Goal: Find specific page/section: Find specific page/section

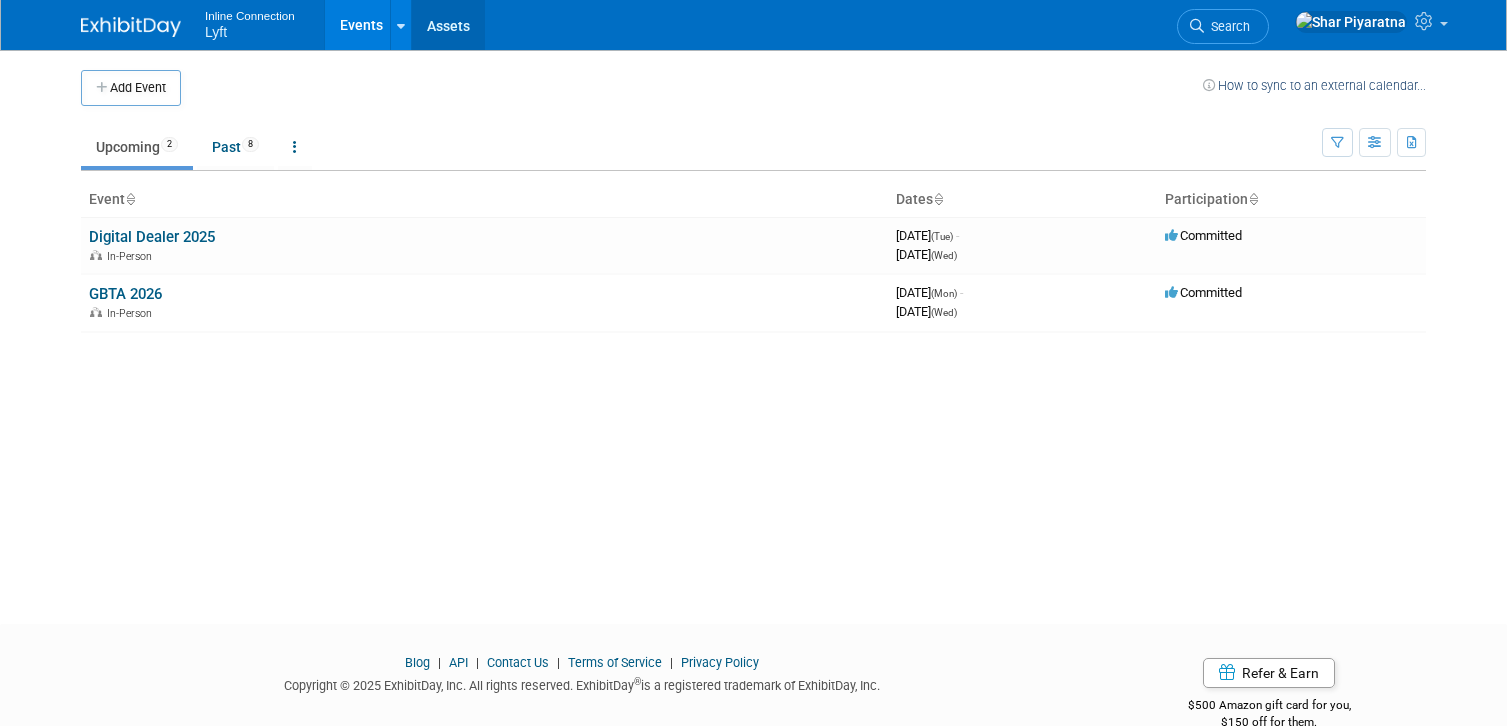
click at [450, 25] on link "Assets" at bounding box center [448, 25] width 73 height 50
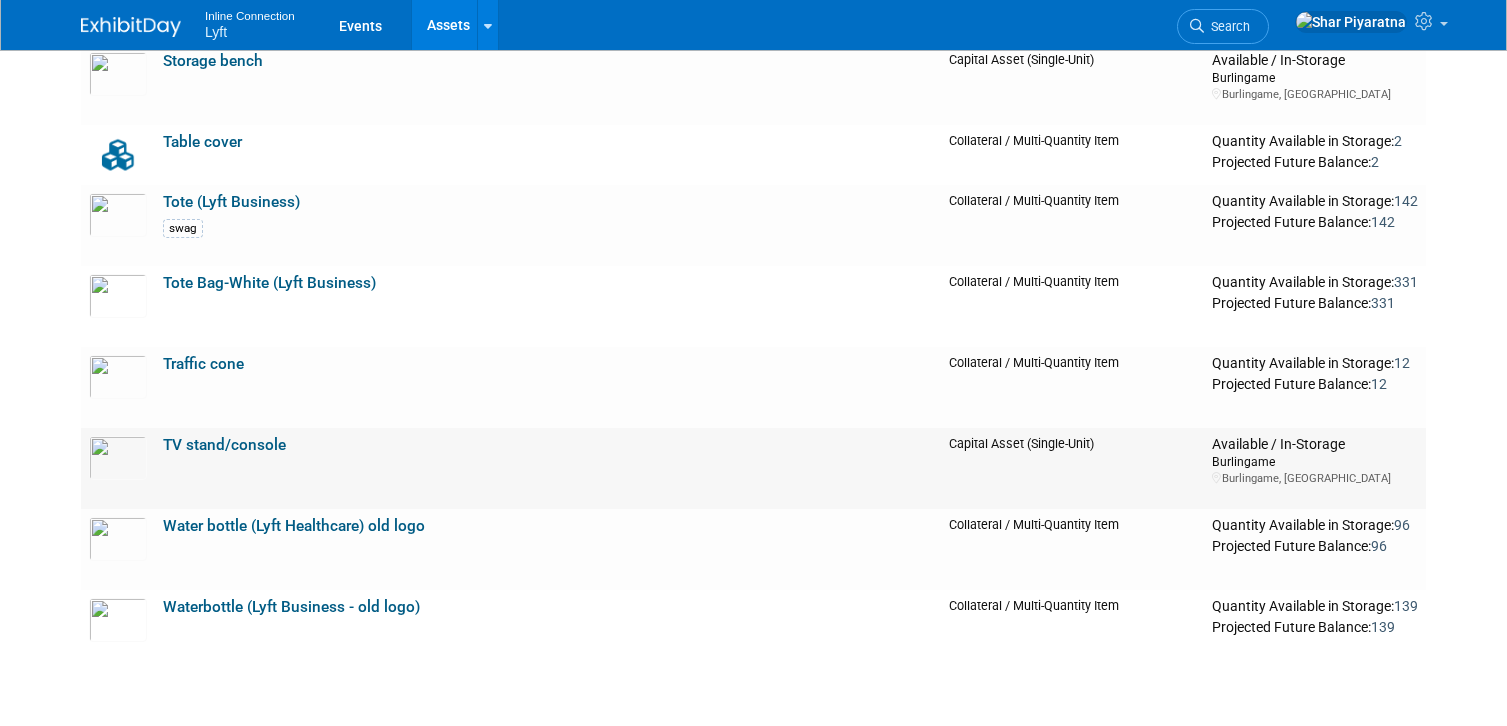
scroll to position [2923, 0]
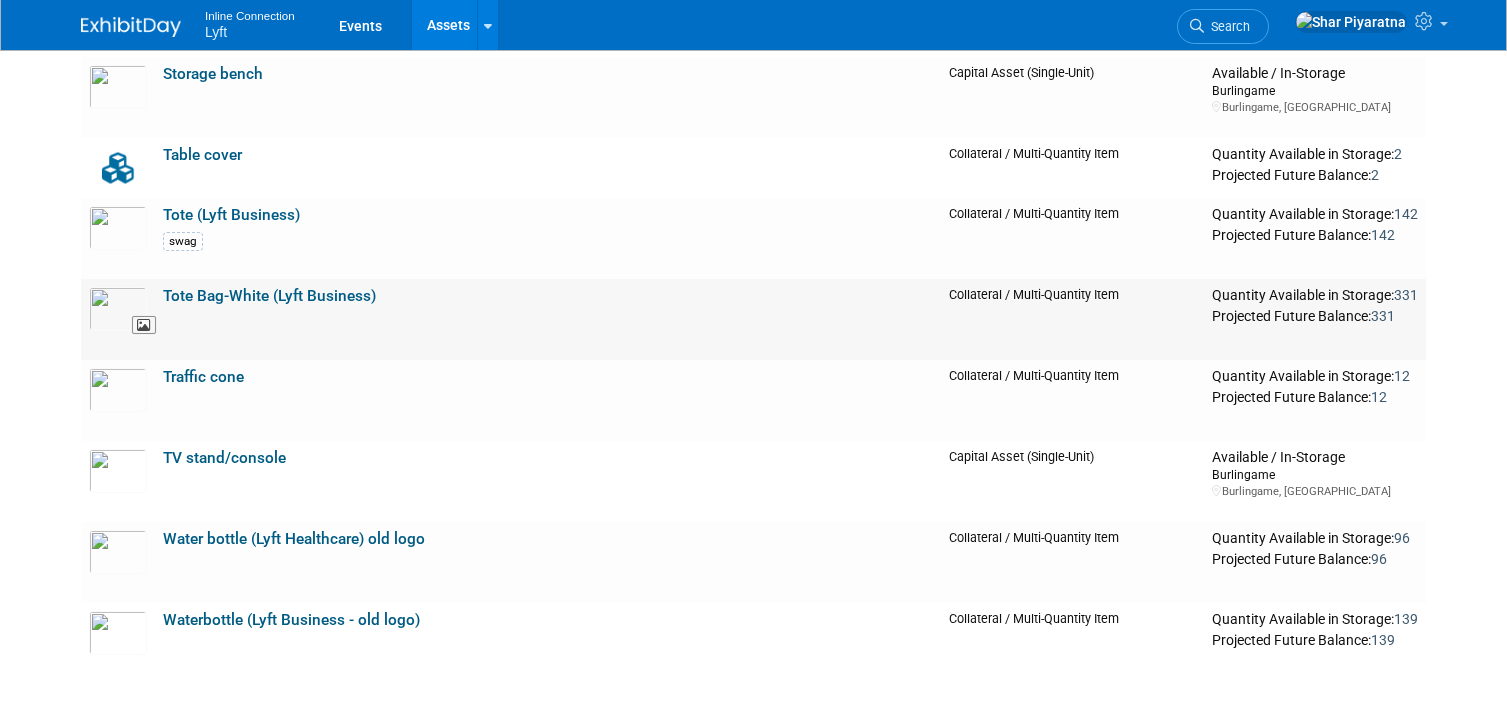
click at [125, 305] on img at bounding box center [118, 309] width 58 height 44
click at [118, 233] on img at bounding box center [118, 228] width 58 height 44
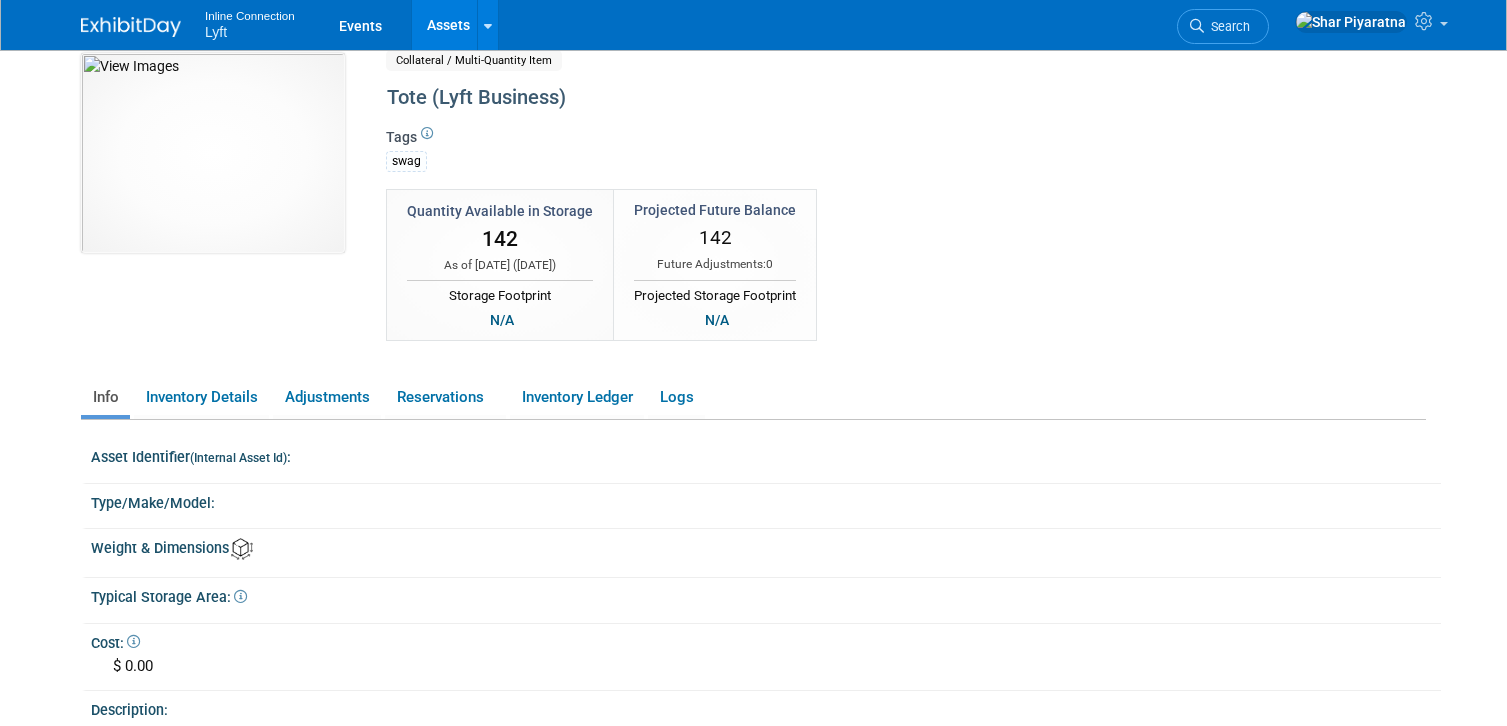
scroll to position [32, 0]
